Goal: Information Seeking & Learning: Learn about a topic

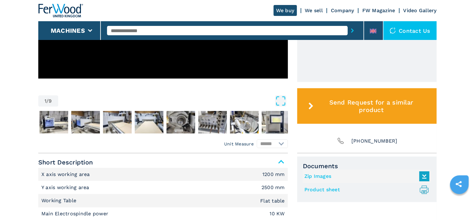
scroll to position [270, 0]
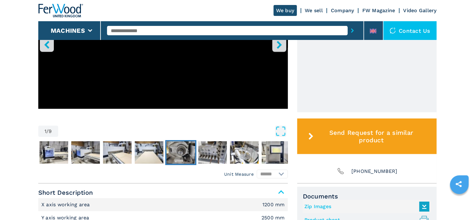
click at [189, 147] on img "Go to Slide 6" at bounding box center [181, 152] width 29 height 22
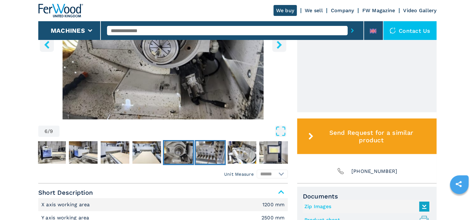
click at [218, 157] on img "Go to Slide 7" at bounding box center [210, 152] width 29 height 22
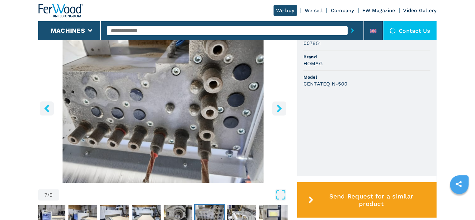
scroll to position [236, 0]
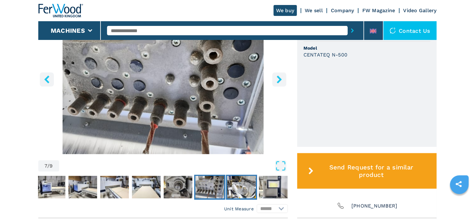
click at [243, 183] on img "Go to Slide 8" at bounding box center [241, 187] width 29 height 22
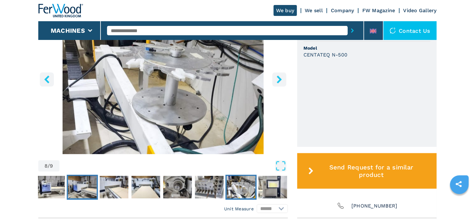
click at [79, 185] on img "Go to Slide 3" at bounding box center [82, 187] width 29 height 22
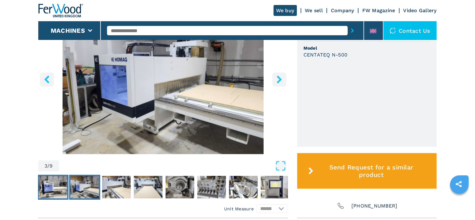
click at [58, 185] on img "Go to Slide 2" at bounding box center [53, 187] width 29 height 22
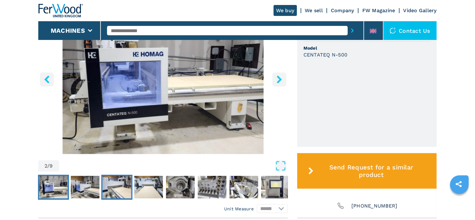
click at [107, 183] on img "Go to Slide 4" at bounding box center [117, 187] width 29 height 22
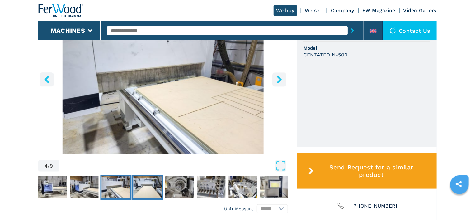
click at [153, 186] on img "Go to Slide 5" at bounding box center [148, 187] width 29 height 22
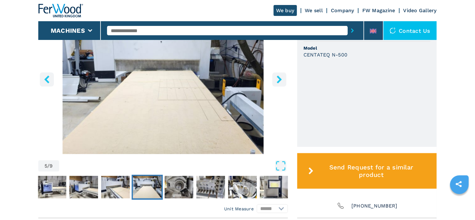
click at [156, 183] on img "Go to Slide 5" at bounding box center [147, 187] width 29 height 22
click at [177, 186] on img "Go to Slide 6" at bounding box center [179, 187] width 29 height 22
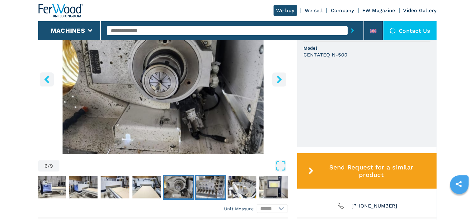
click at [203, 185] on img "Go to Slide 7" at bounding box center [210, 187] width 29 height 22
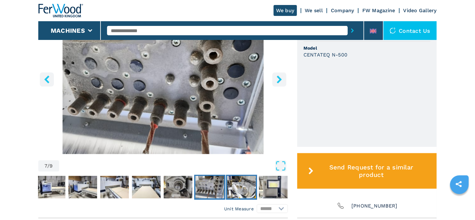
click at [237, 183] on img "Go to Slide 8" at bounding box center [241, 187] width 29 height 22
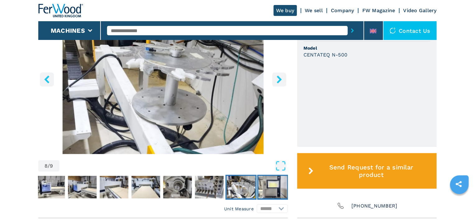
click at [266, 184] on img "Go to Slide 9" at bounding box center [273, 187] width 29 height 22
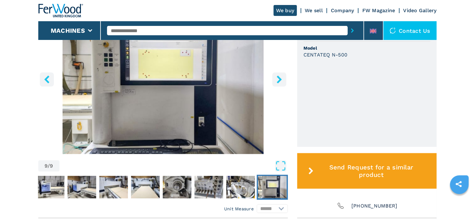
scroll to position [131, 0]
